Goal: Leave review/rating: Leave review/rating

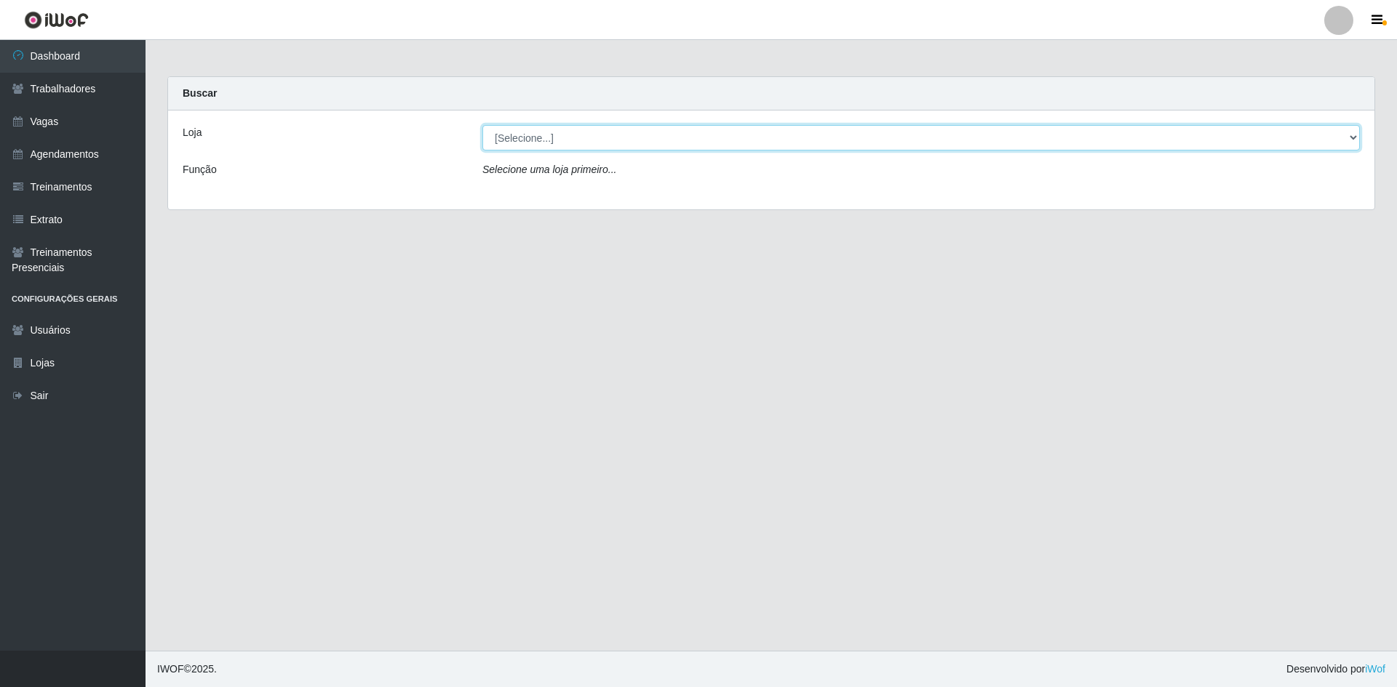
click at [586, 143] on select "[Selecione...] [GEOGRAPHIC_DATA] - [GEOGRAPHIC_DATA] [GEOGRAPHIC_DATA] - [GEOGR…" at bounding box center [920, 137] width 877 height 25
select select "505"
click at [482, 125] on select "[Selecione...] [GEOGRAPHIC_DATA] - [GEOGRAPHIC_DATA] [GEOGRAPHIC_DATA] - [GEOGR…" at bounding box center [920, 137] width 877 height 25
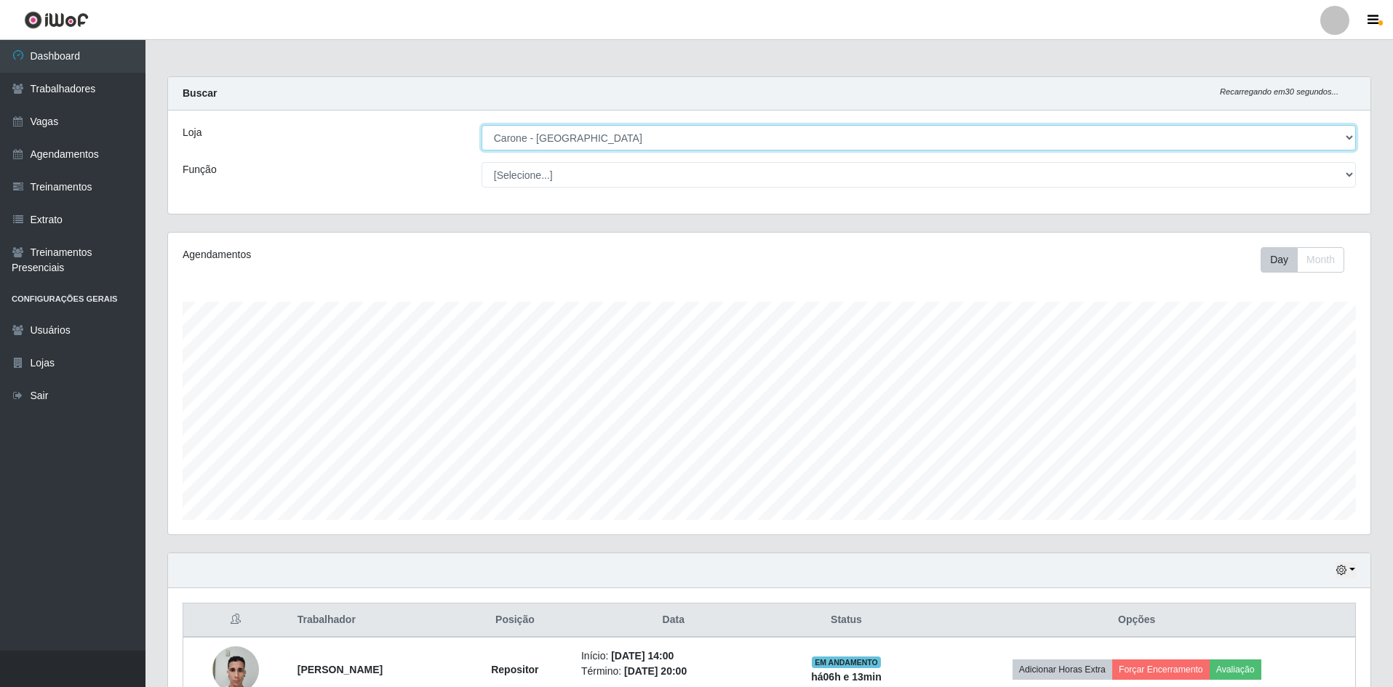
scroll to position [302, 1202]
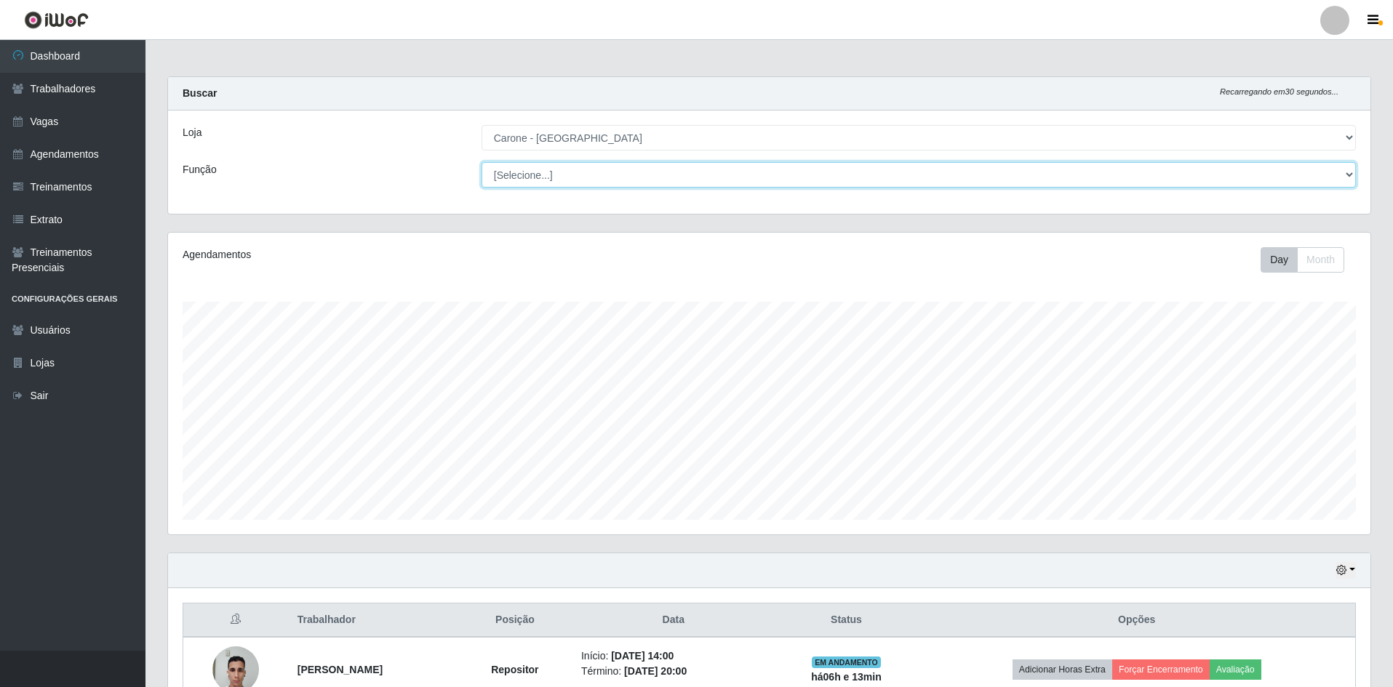
click at [570, 172] on select "[Selecione...] Embalador Embalador + Embalador ++ Repositor Repositor + Reposit…" at bounding box center [919, 174] width 874 height 25
select select "24"
click at [482, 162] on select "[Selecione...] Embalador Embalador + Embalador ++ Repositor Repositor + Reposit…" at bounding box center [919, 174] width 874 height 25
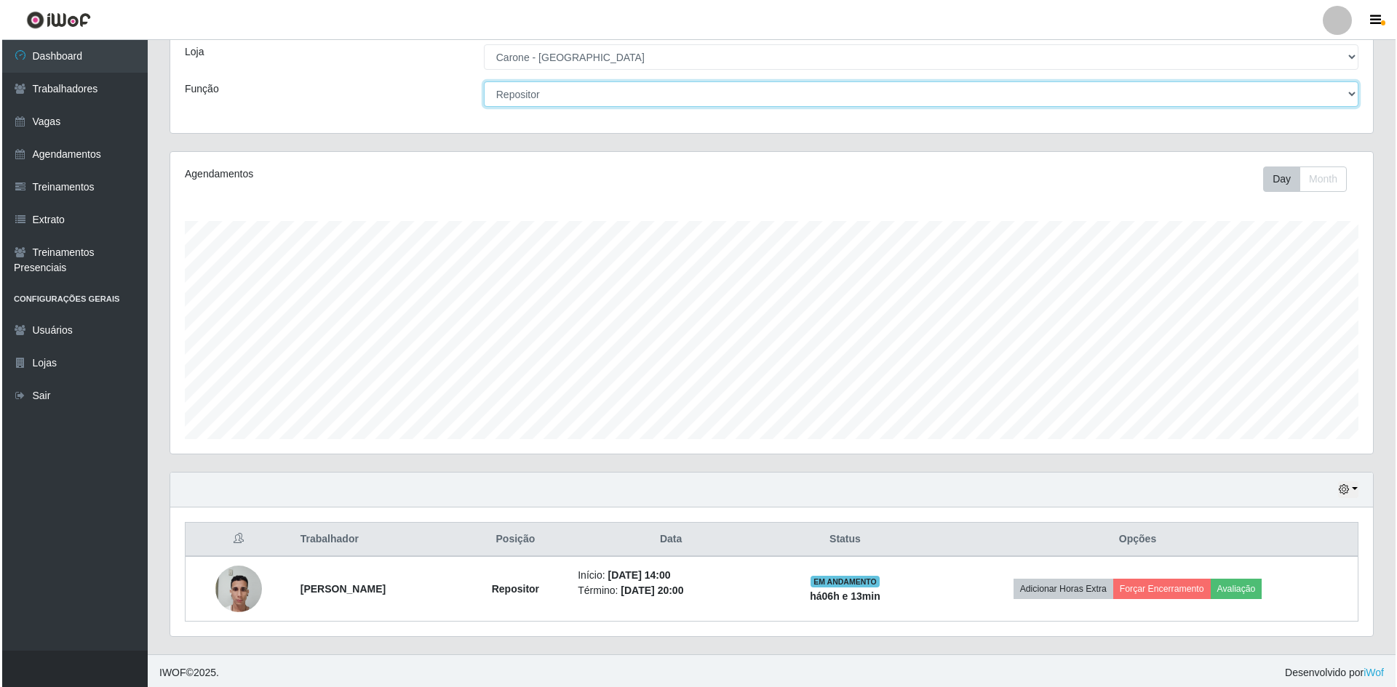
scroll to position [84, 0]
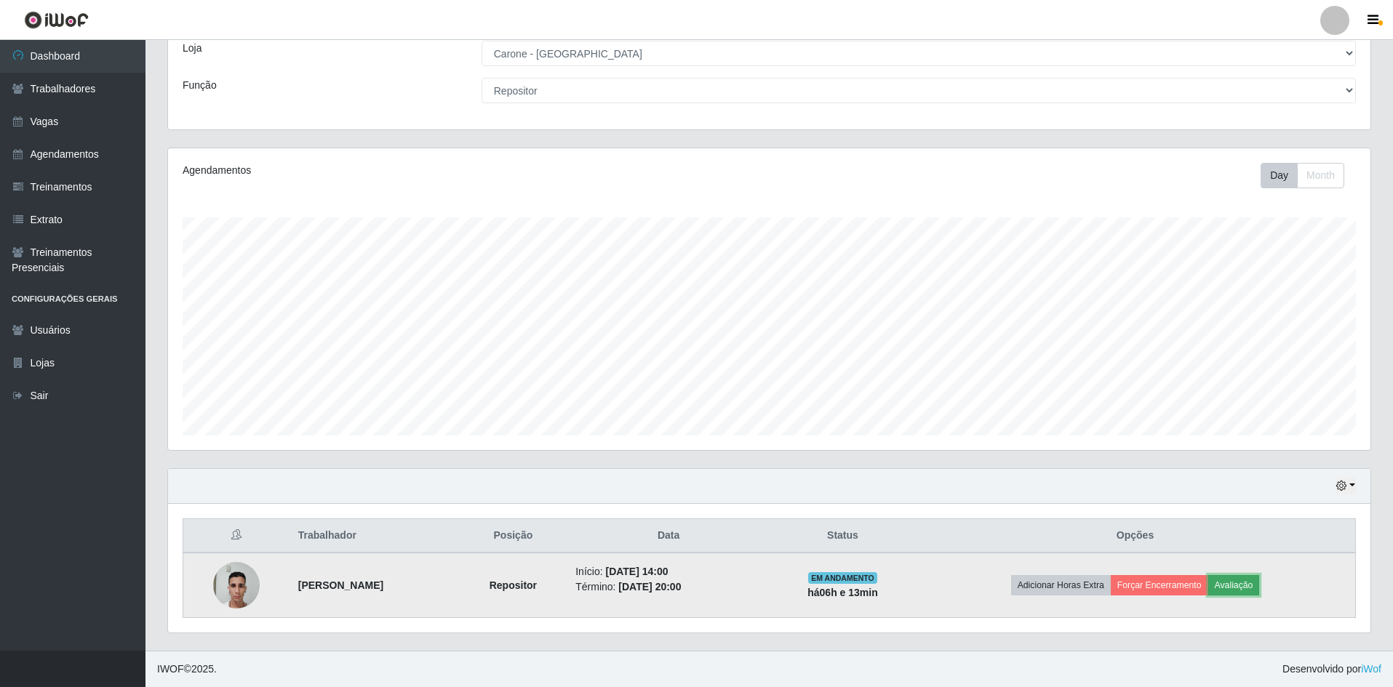
click at [1258, 595] on button "Avaliação" at bounding box center [1234, 585] width 52 height 20
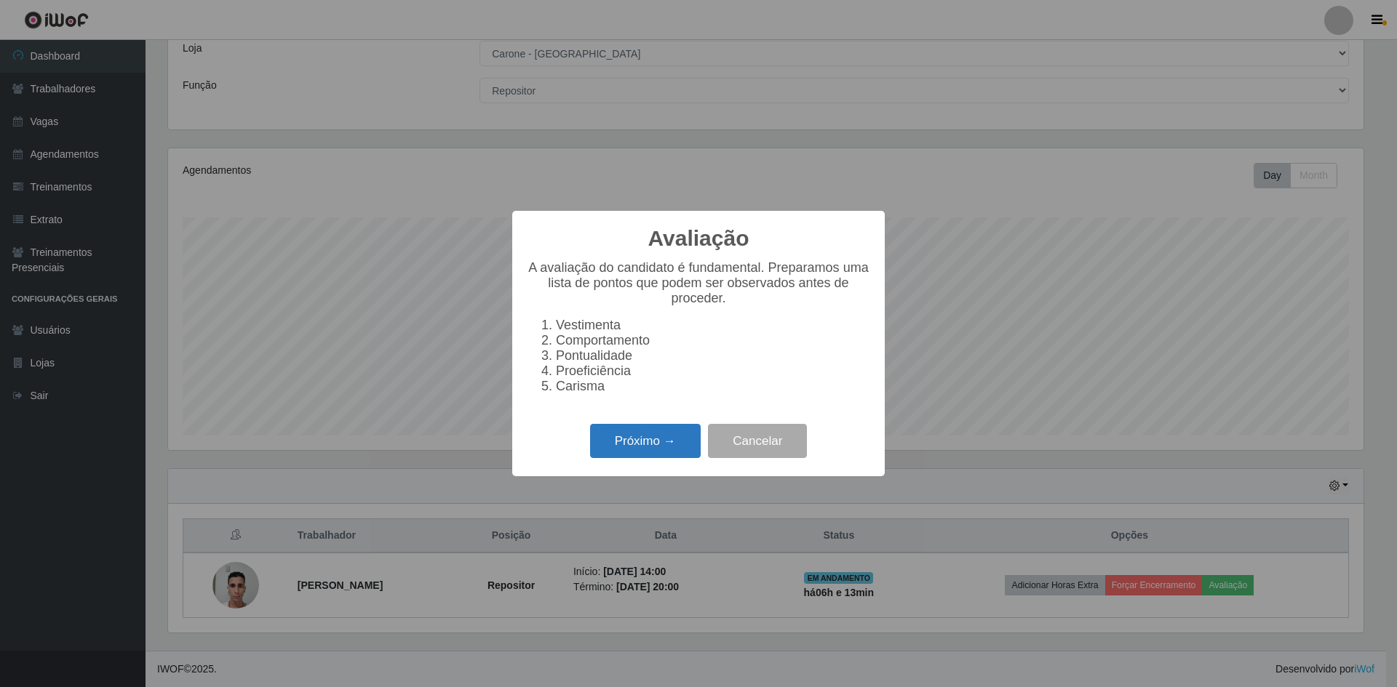
click at [688, 455] on button "Próximo →" at bounding box center [645, 441] width 111 height 34
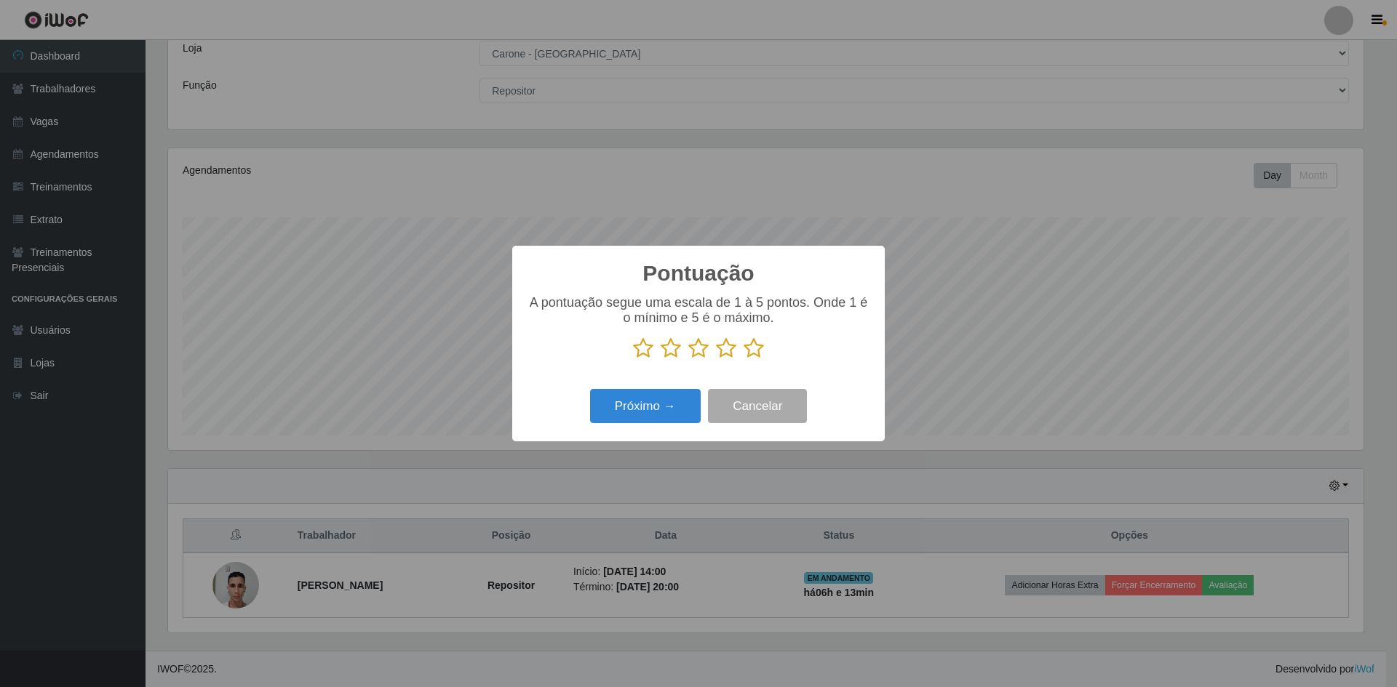
scroll to position [727148, 726254]
click at [751, 358] on icon at bounding box center [753, 349] width 20 height 22
click at [743, 359] on input "radio" at bounding box center [743, 359] width 0 height 0
click at [699, 409] on button "Próximo →" at bounding box center [645, 406] width 111 height 34
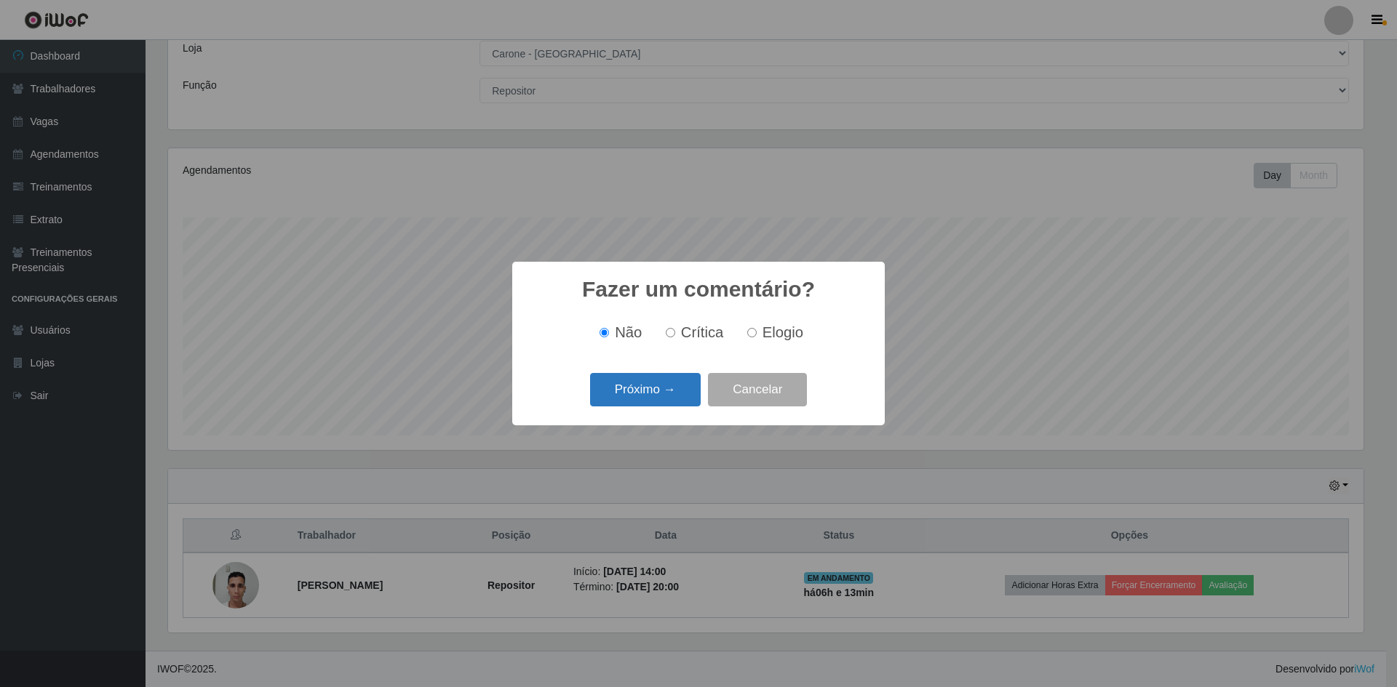
click at [651, 394] on button "Próximo →" at bounding box center [645, 390] width 111 height 34
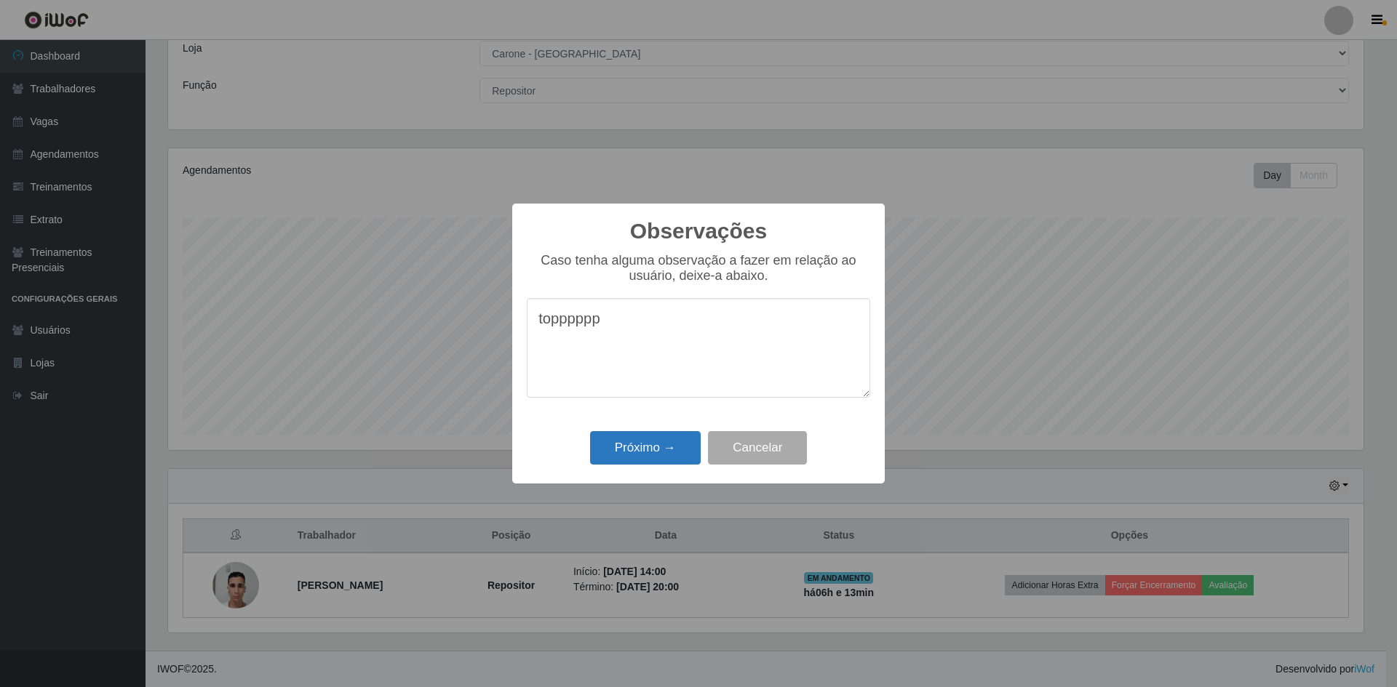
type textarea "topppppp"
click at [660, 439] on button "Próximo →" at bounding box center [645, 448] width 111 height 34
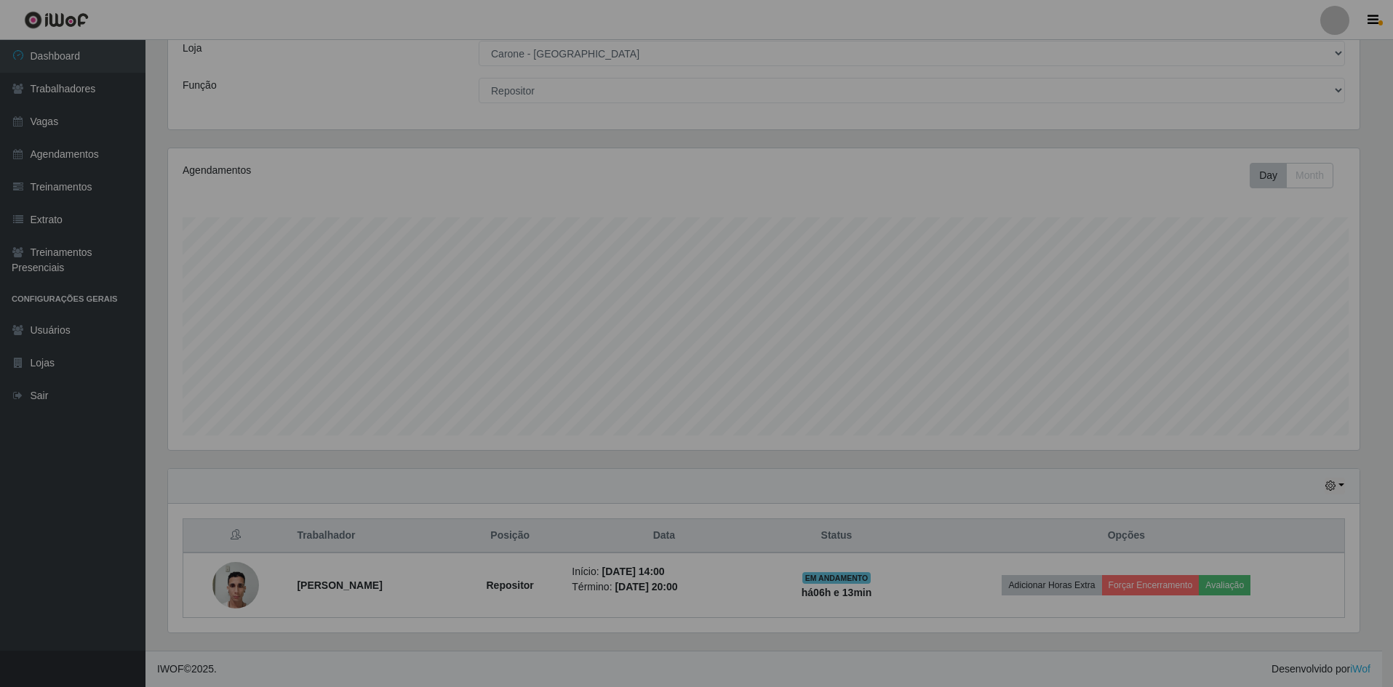
scroll to position [302, 1202]
